Goal: Information Seeking & Learning: Learn about a topic

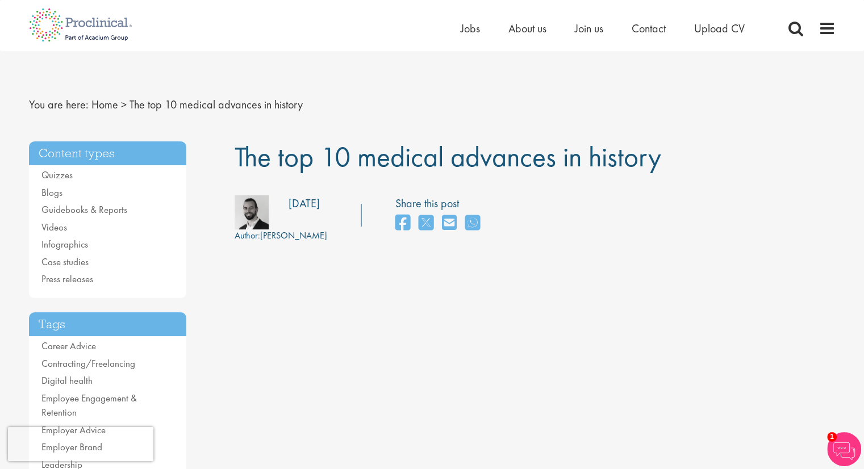
click at [273, 231] on div "Author: [PERSON_NAME]" at bounding box center [281, 235] width 93 height 13
click at [262, 214] on img at bounding box center [252, 212] width 34 height 34
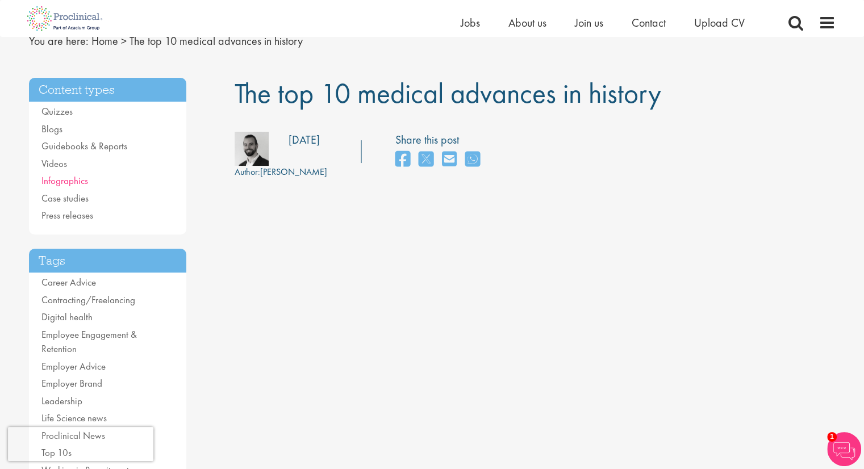
scroll to position [52, 0]
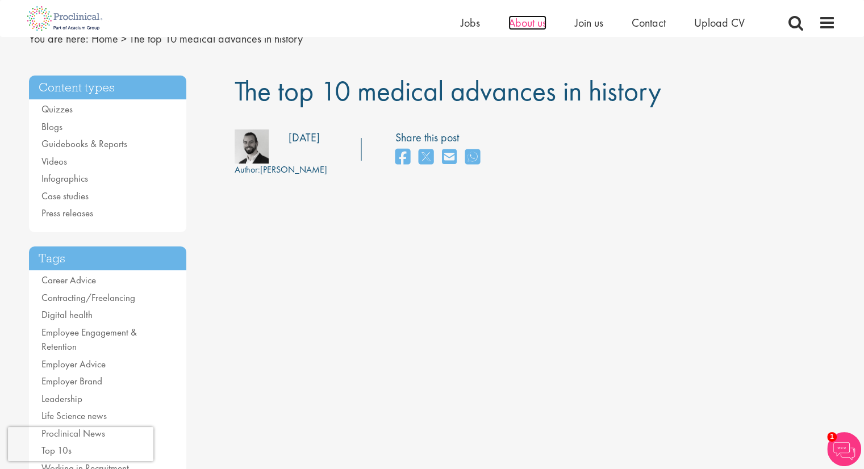
click at [523, 25] on span "About us" at bounding box center [527, 22] width 38 height 15
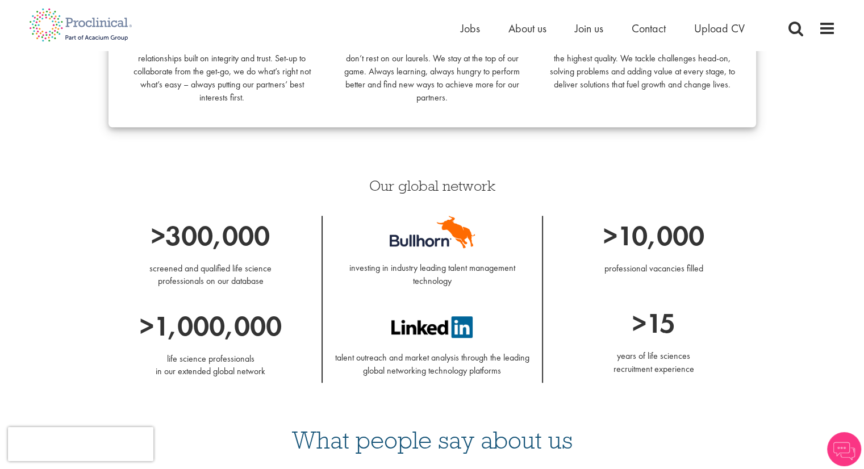
scroll to position [848, 0]
